Goal: Find specific page/section: Find specific page/section

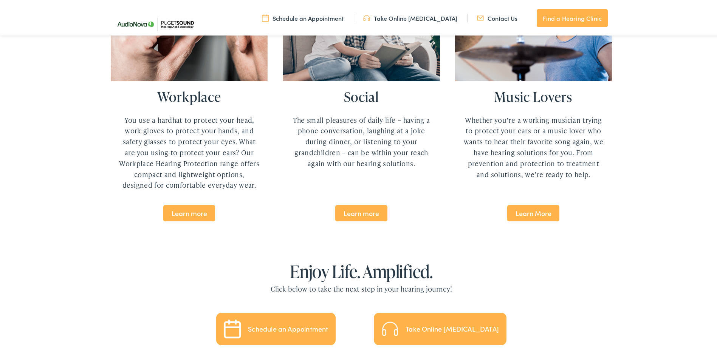
scroll to position [1669, 0]
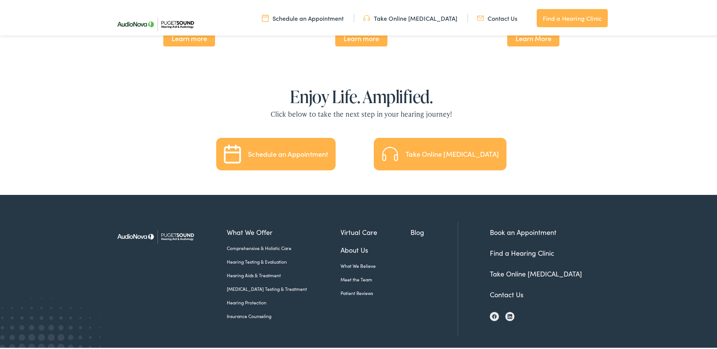
click at [348, 244] on link "About Us" at bounding box center [376, 249] width 70 height 10
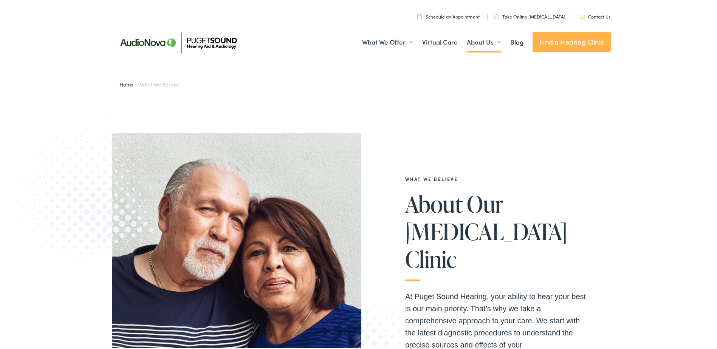
click at [544, 36] on link "Find a Hearing Clinic" at bounding box center [572, 40] width 78 height 20
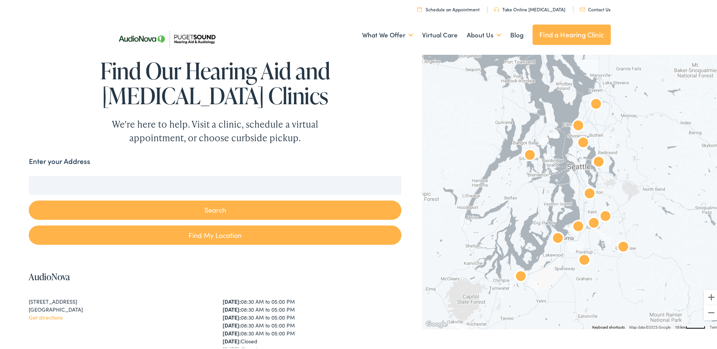
click at [231, 186] on input "Enter your Address" at bounding box center [215, 184] width 372 height 19
click at [124, 176] on input "Enter your Address" at bounding box center [215, 184] width 372 height 19
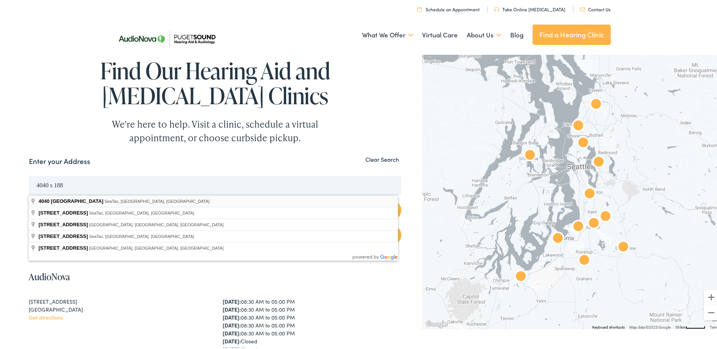
type input "4040 South 188th Street, SeaTac, WA, USA"
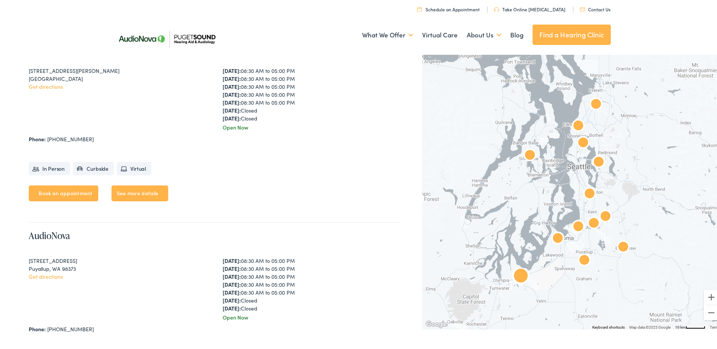
scroll to position [1588, 0]
